Goal: Use online tool/utility: Utilize a website feature to perform a specific function

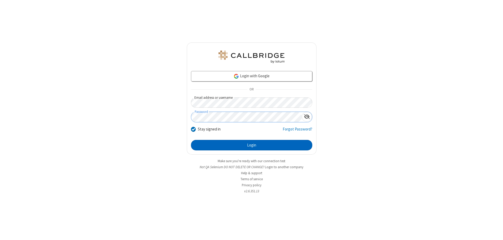
click at [252, 145] on button "Login" at bounding box center [251, 145] width 121 height 10
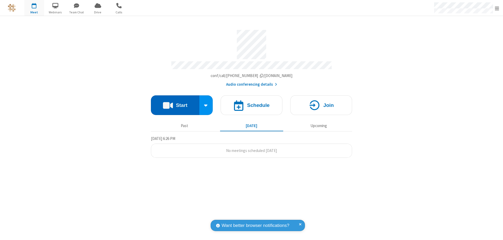
click at [175, 103] on button "Start" at bounding box center [175, 105] width 49 height 20
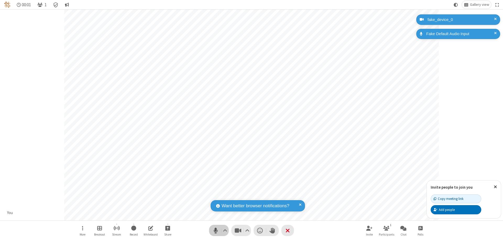
click at [216, 231] on span "Mute (⌘+Shift+A)" at bounding box center [216, 231] width 8 height 8
click at [216, 231] on span "Unmute (⌘+Shift+A)" at bounding box center [216, 231] width 8 height 8
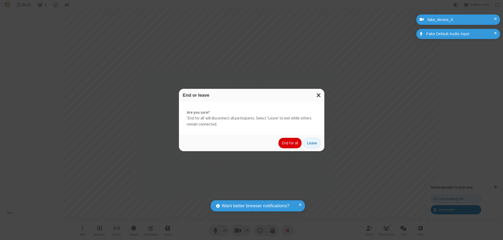
click at [291, 143] on button "End for all" at bounding box center [290, 143] width 23 height 10
